Goal: Complete application form

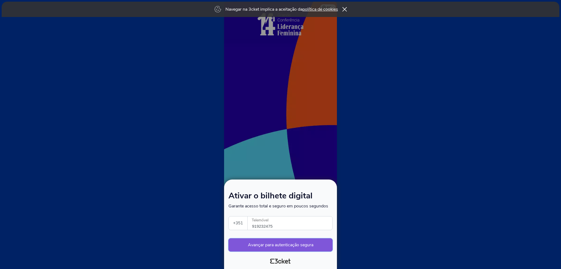
click at [297, 246] on button "Avançar para autenticação segura" at bounding box center [281, 245] width 104 height 13
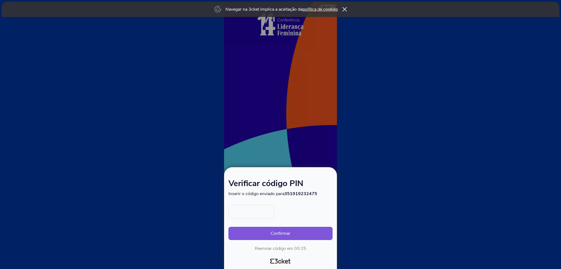
click at [257, 211] on input "text" at bounding box center [252, 212] width 46 height 14
type input "3145"
click at [297, 236] on button "Confirmar" at bounding box center [281, 233] width 104 height 13
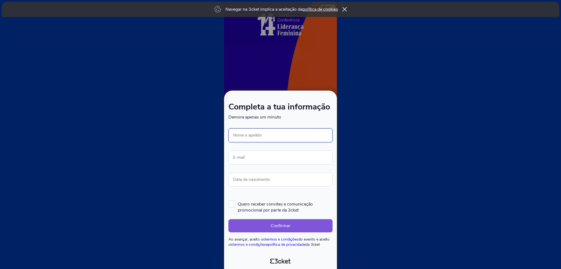
click at [280, 134] on input "Nome e apelido" at bounding box center [281, 136] width 104 height 14
type input "c"
type input "[PERSON_NAME]"
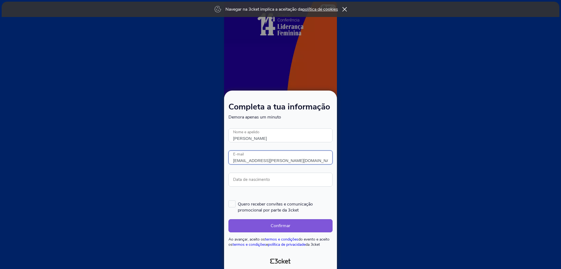
type input "cintia.pinheiro@capgemini.com"
type input "11/04/1991"
click at [236, 203] on label "Quero receber convites e comunicação promocional por parte da 3cket" at bounding box center [281, 207] width 104 height 13
click at [229, 201] on input "Quero receber convites e comunicação promocional por parte da 3cket" at bounding box center [229, 200] width 1 height 1
checkbox input "true"
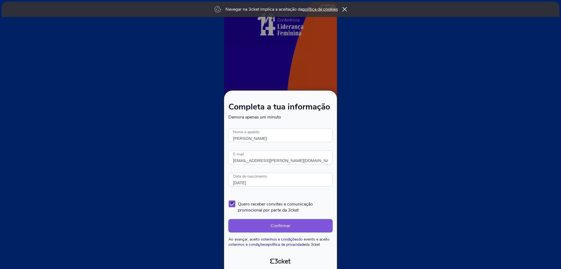
click at [262, 220] on button "Confirmar" at bounding box center [281, 226] width 104 height 13
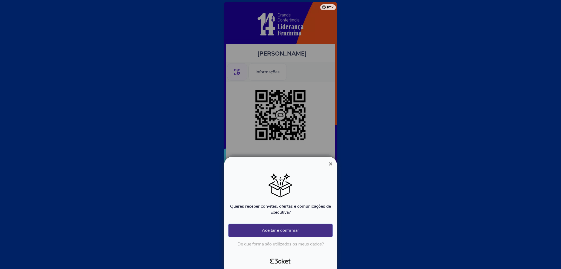
click at [258, 228] on button "Aceitar e confirmar" at bounding box center [281, 231] width 104 height 13
